Goal: Information Seeking & Learning: Learn about a topic

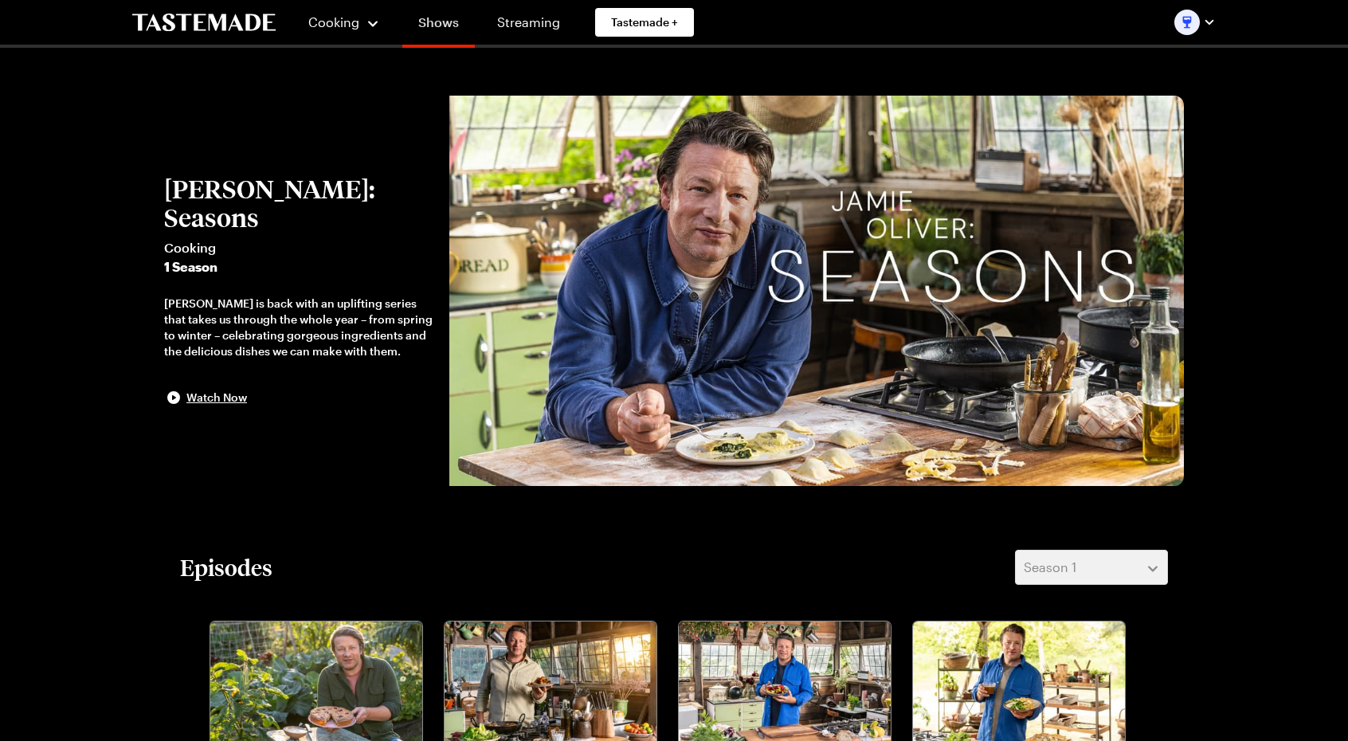
click at [430, 22] on link "Shows" at bounding box center [438, 25] width 73 height 45
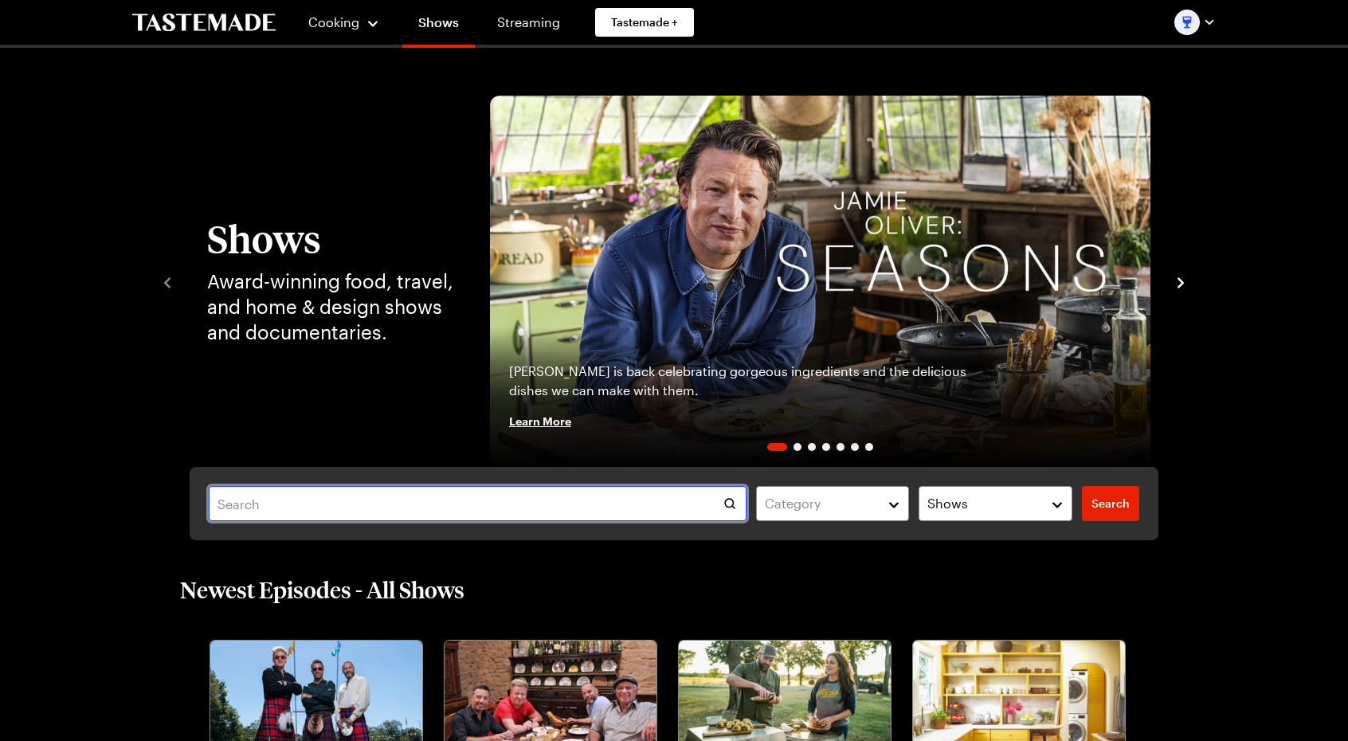
click at [295, 490] on input "text" at bounding box center [478, 503] width 538 height 35
type input "strawberry"
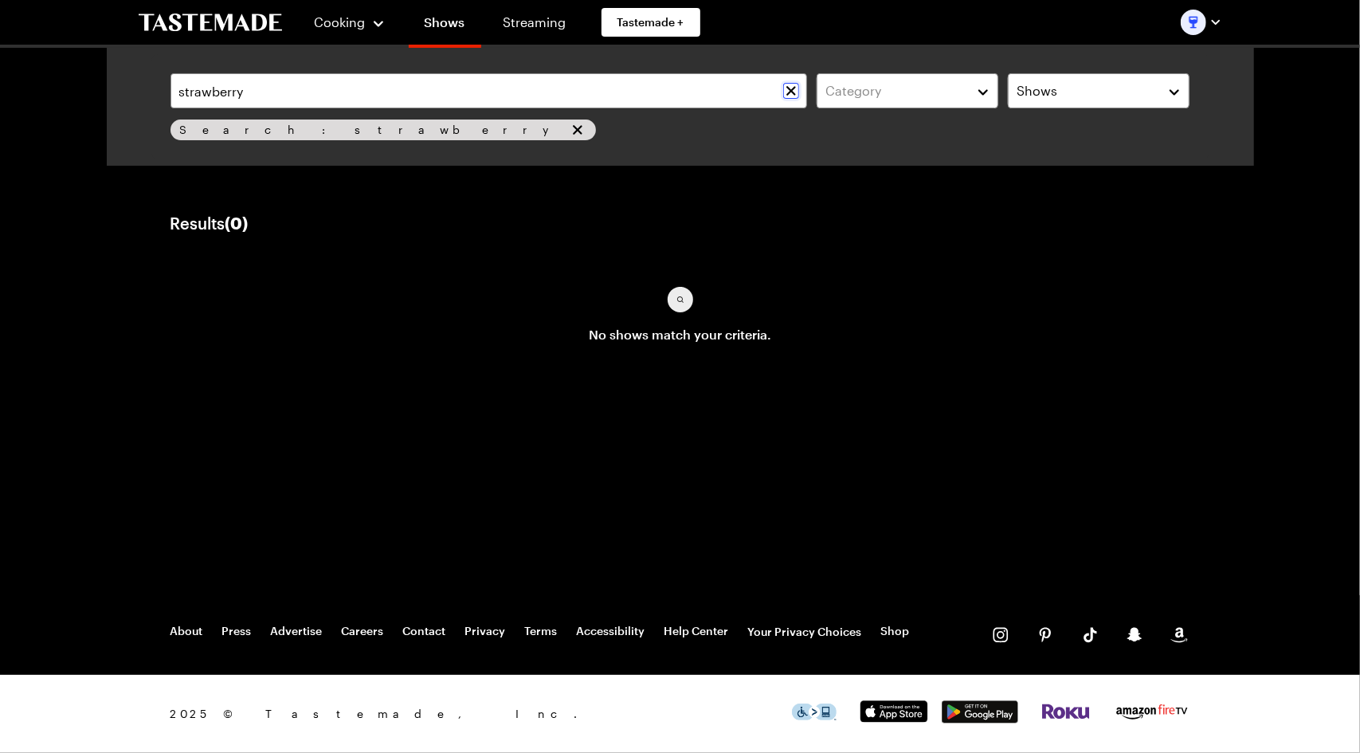
click at [787, 86] on icon "Clear search" at bounding box center [791, 91] width 16 height 16
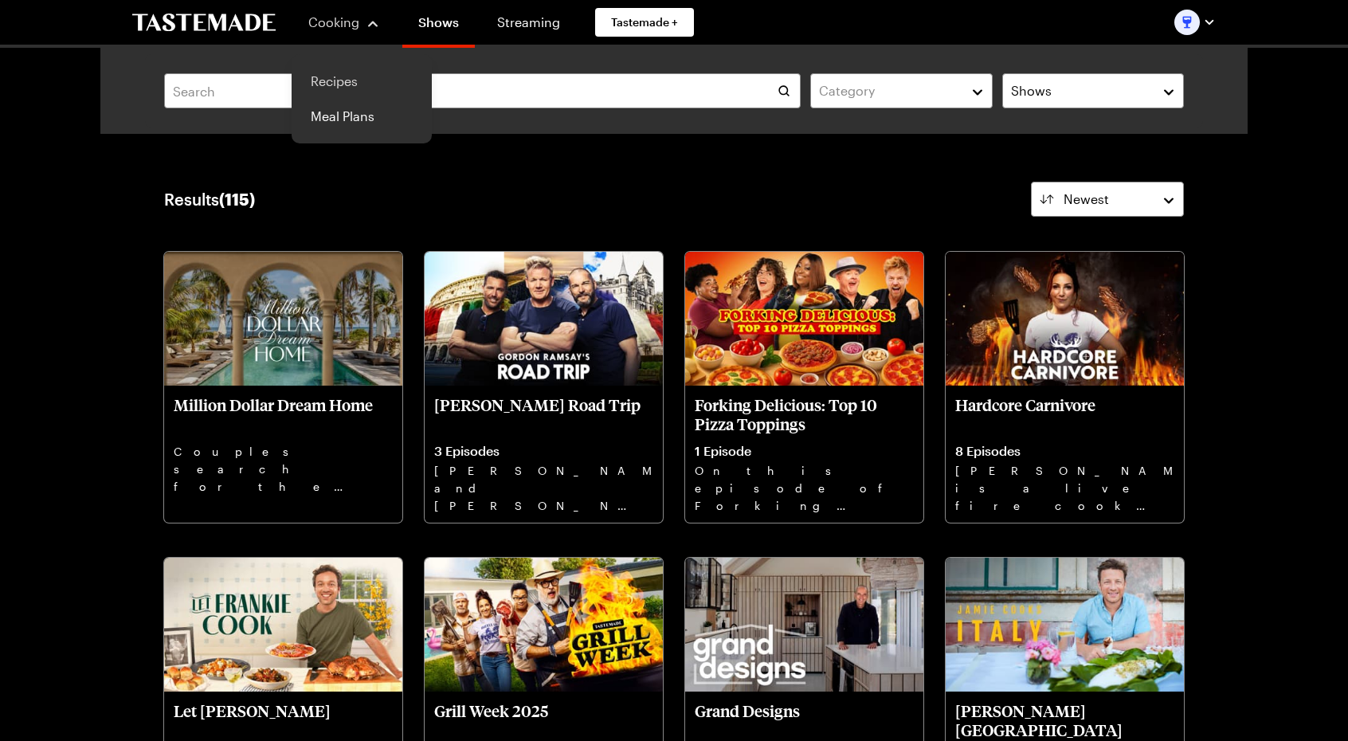
click at [343, 76] on link "Recipes" at bounding box center [361, 81] width 121 height 35
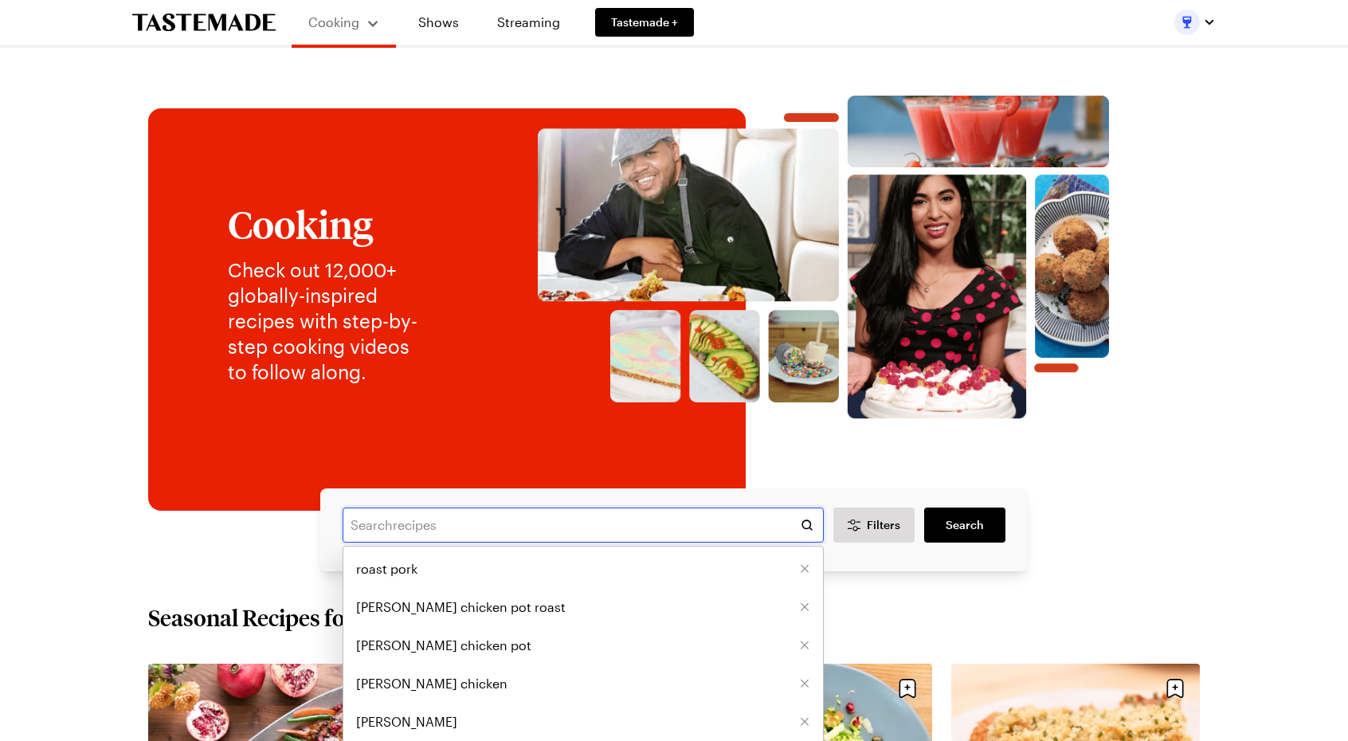
click at [411, 510] on input "text" at bounding box center [583, 525] width 481 height 35
type input "strawberry"
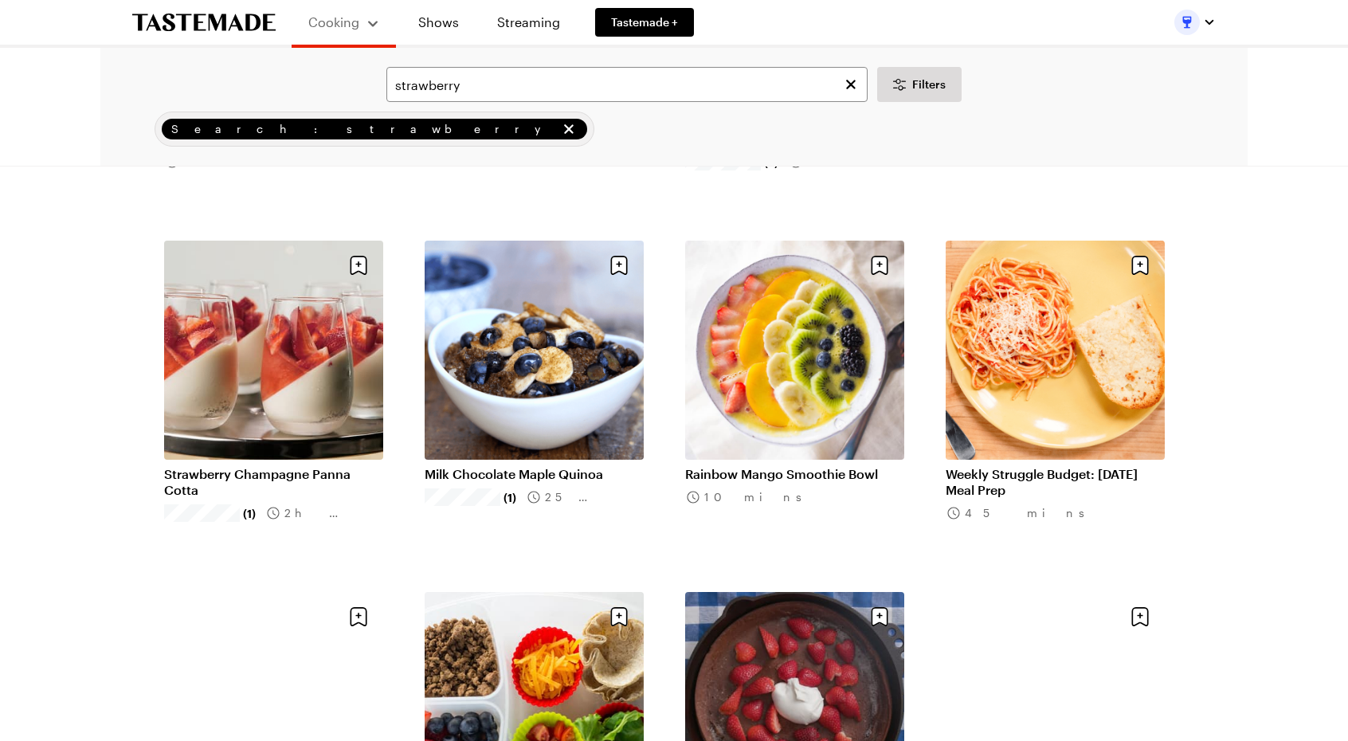
scroll to position [1116, 0]
